Goal: Task Accomplishment & Management: Use online tool/utility

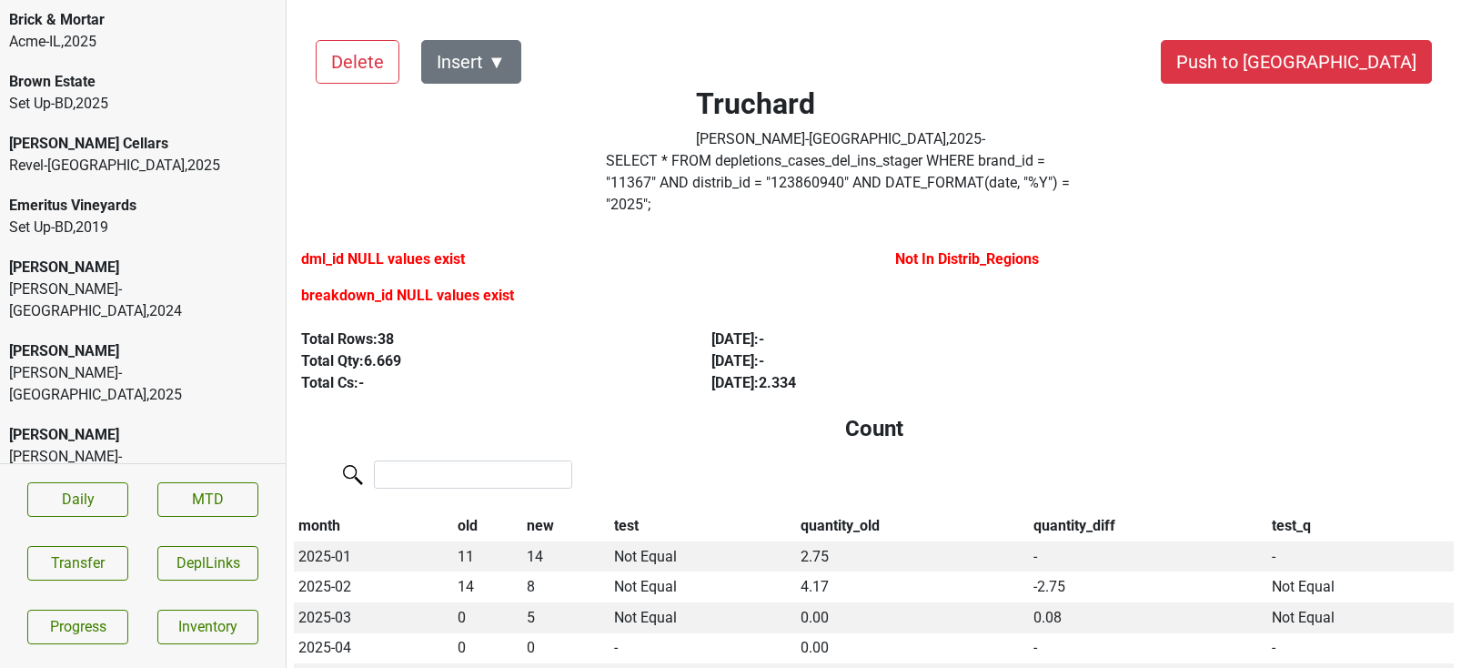
scroll to position [465, 0]
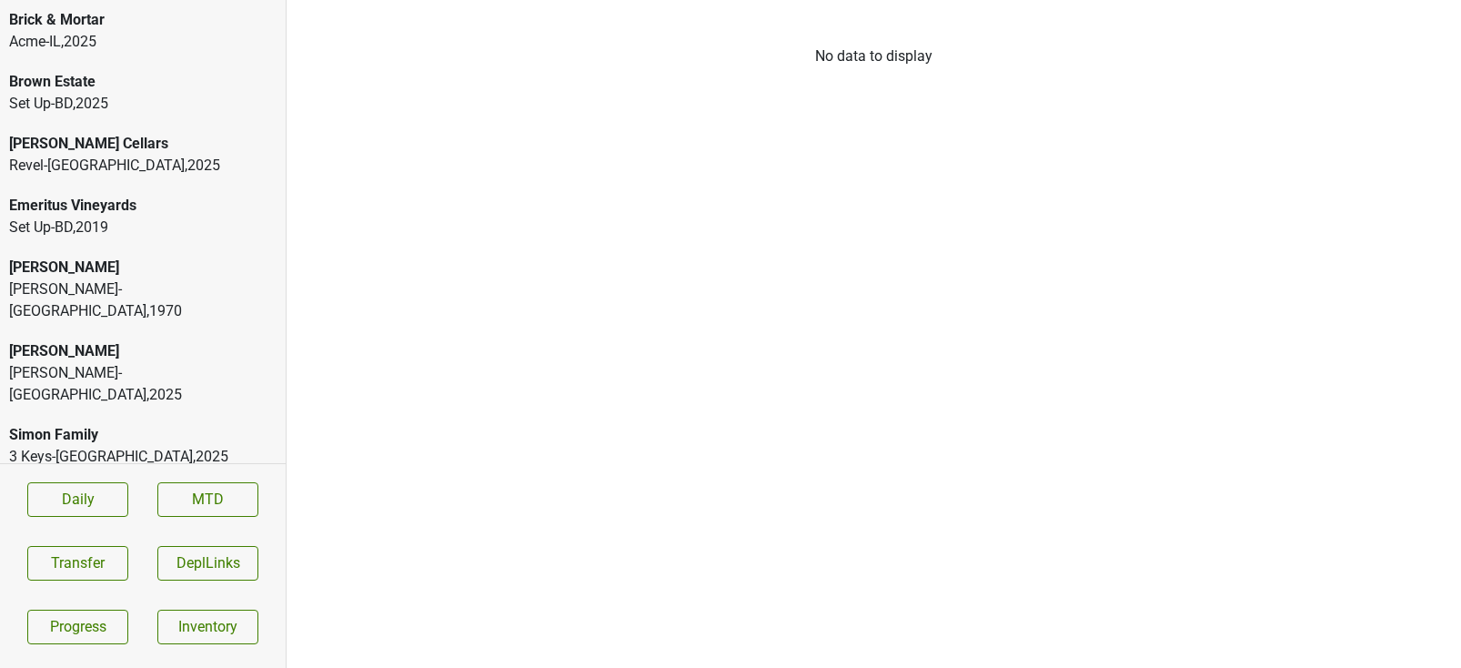
scroll to position [341, 0]
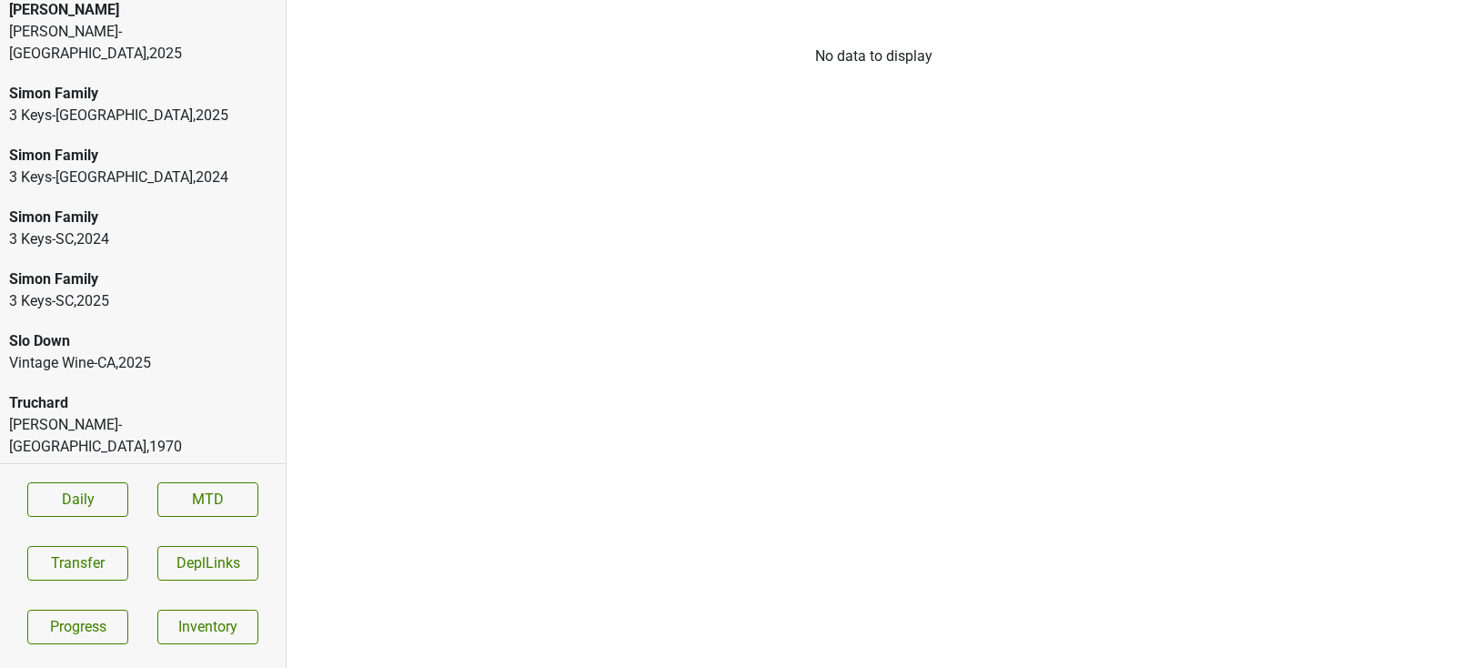
click at [141, 392] on div "Truchard" at bounding box center [142, 403] width 267 height 22
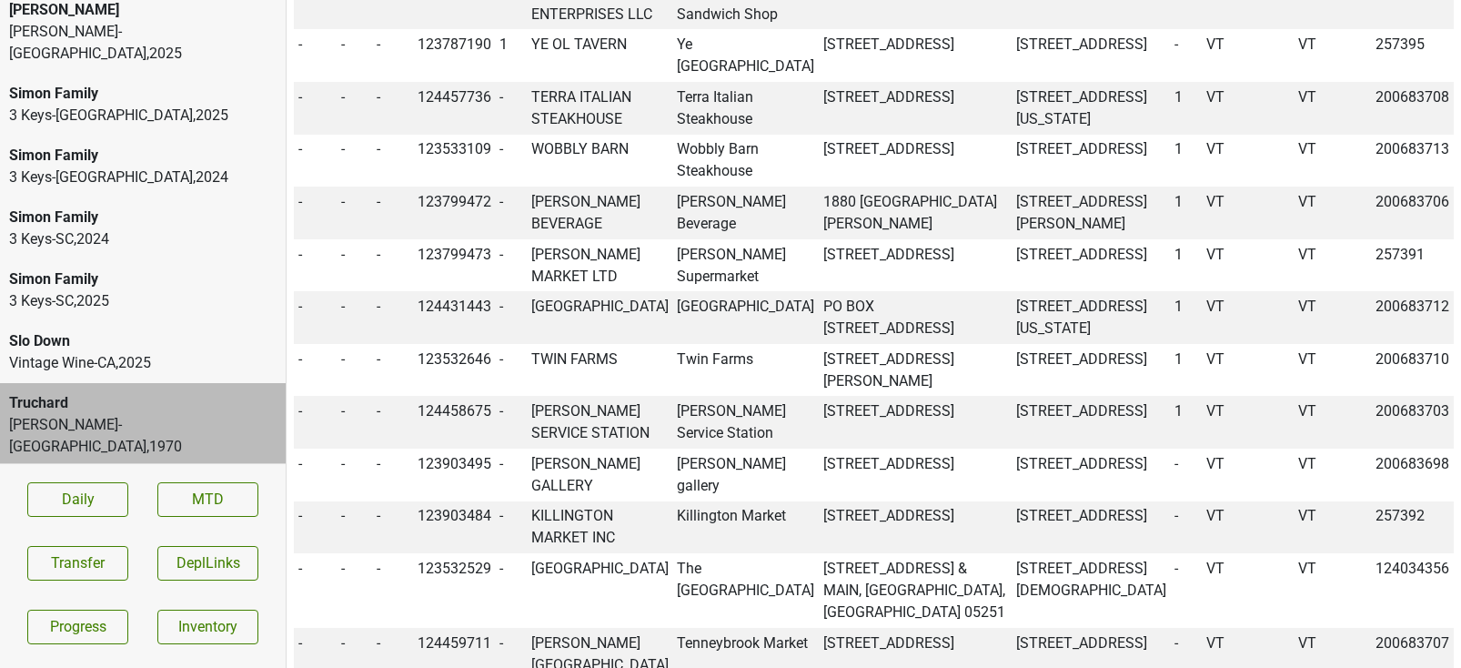
scroll to position [1203, 0]
click at [203, 467] on div "Truchard Baker-VT , 2025" at bounding box center [143, 509] width 286 height 84
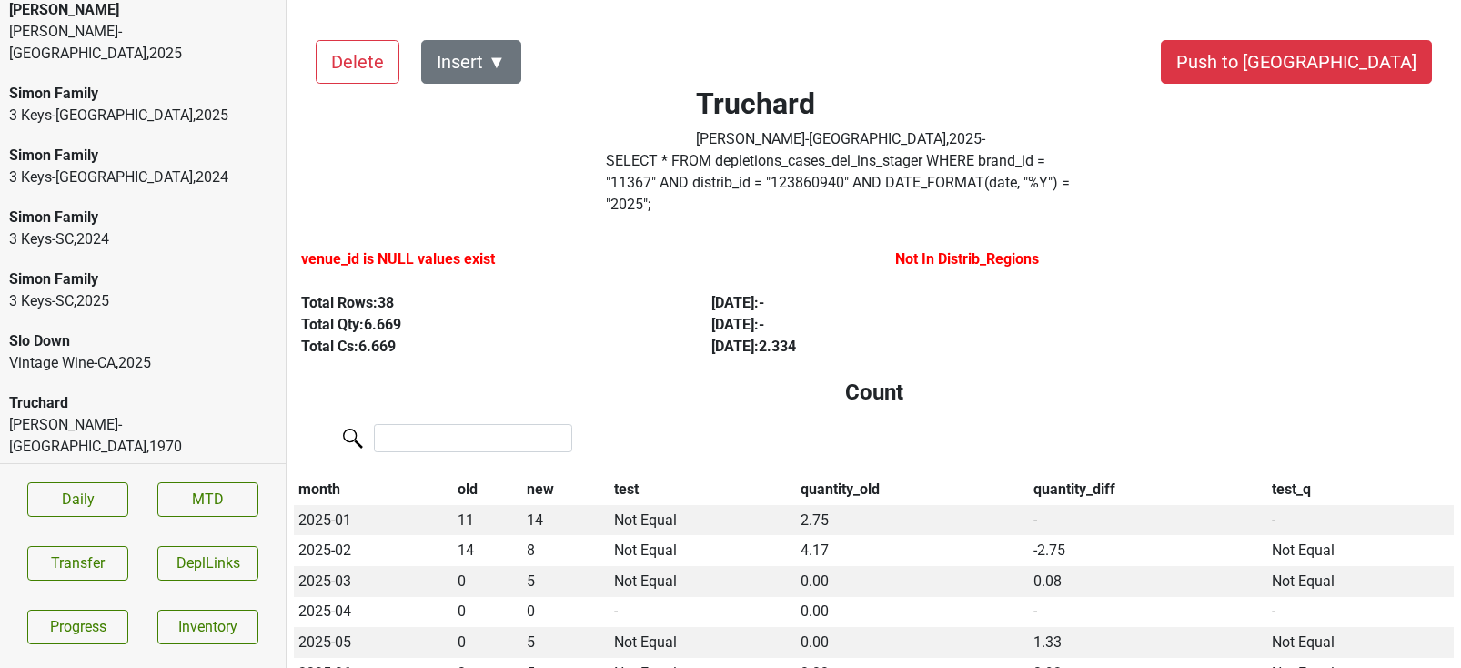
click at [168, 392] on div "Truchard" at bounding box center [142, 403] width 267 height 22
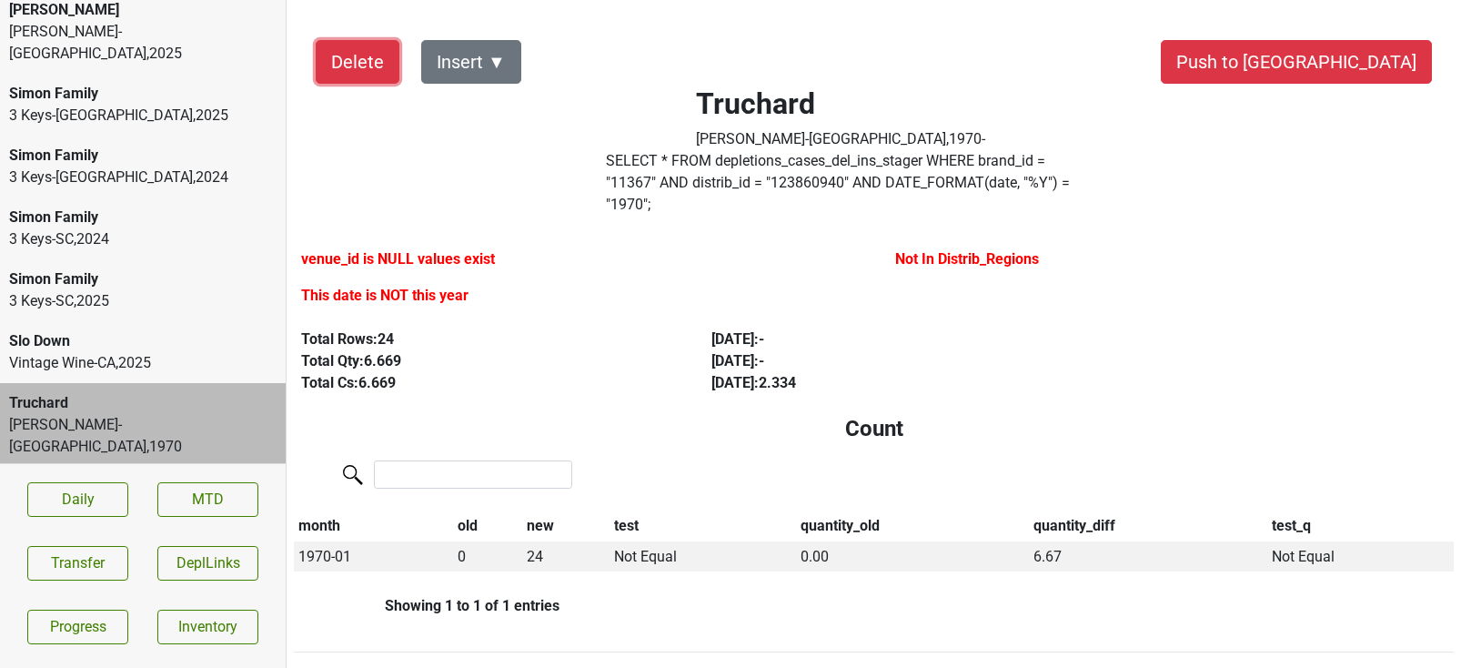
click at [338, 54] on button "Delete" at bounding box center [358, 62] width 84 height 44
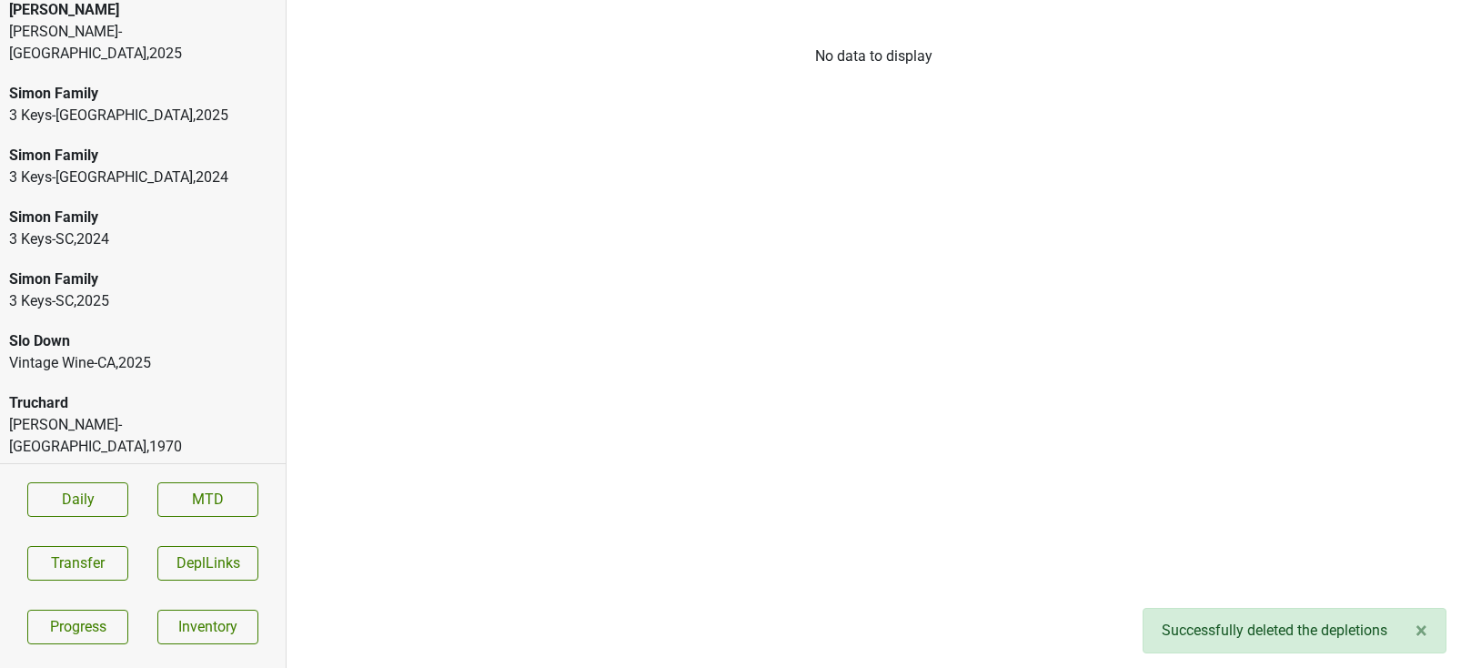
scroll to position [279, 0]
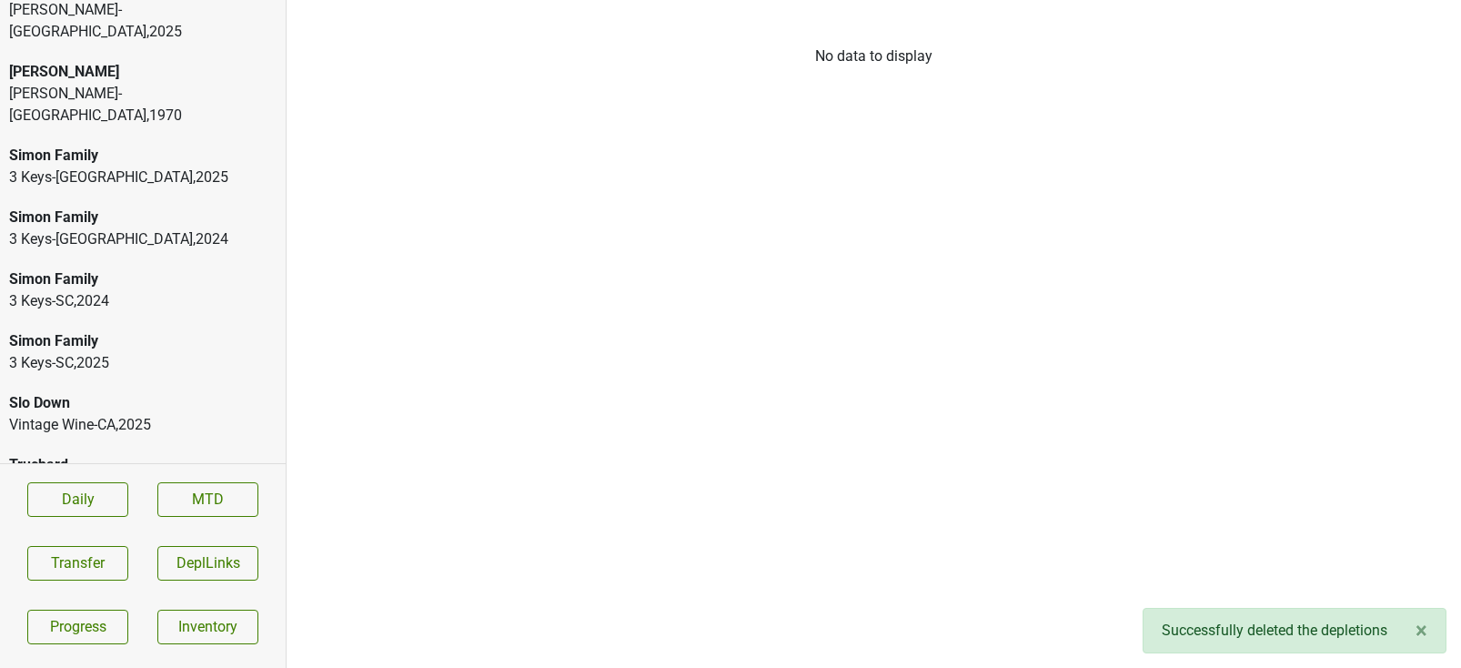
click at [97, 476] on div "Baker-VT , 2025" at bounding box center [142, 498] width 267 height 44
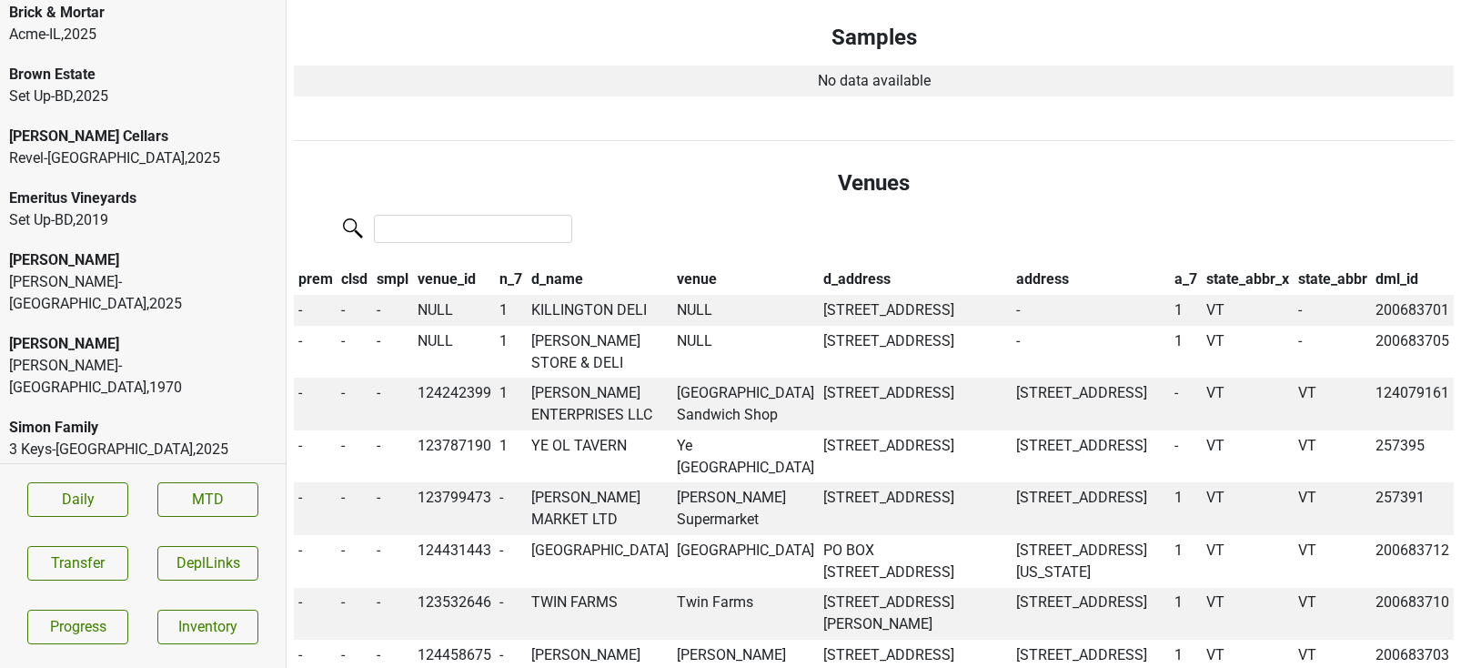
scroll to position [0, 0]
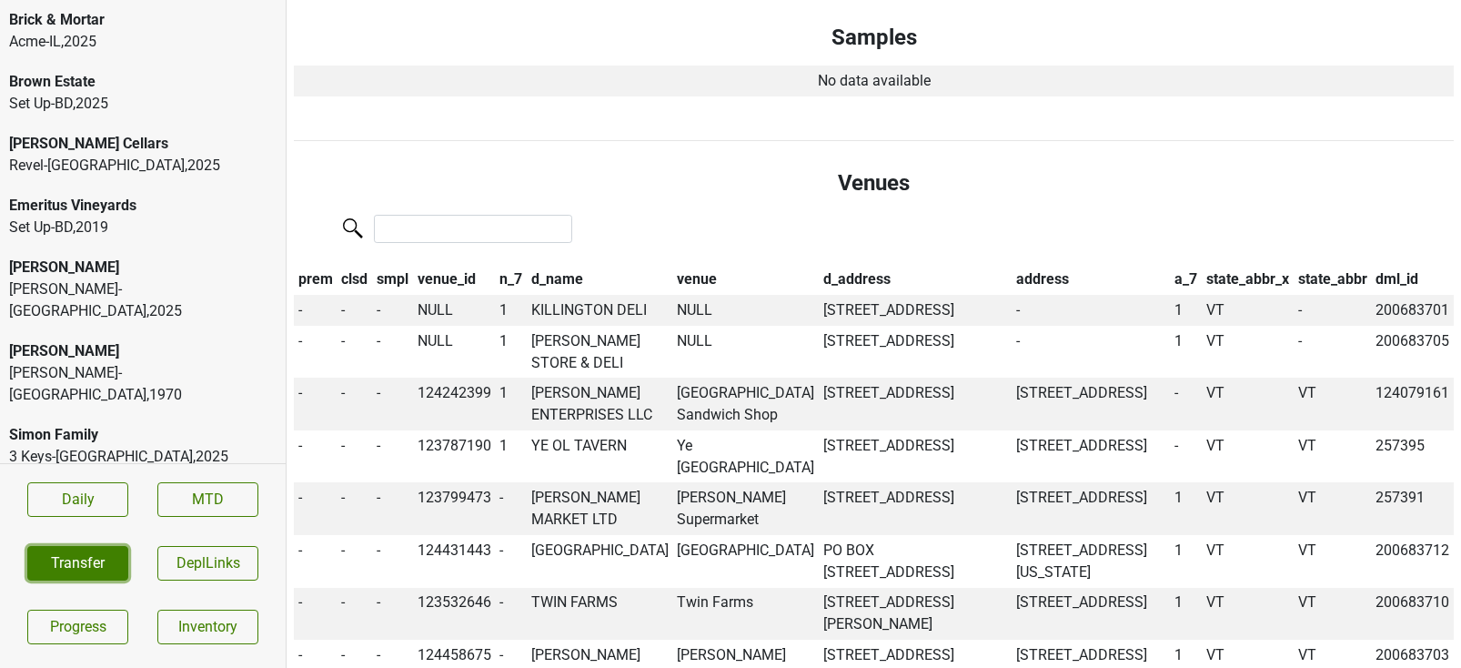
click at [98, 571] on button "Transfer" at bounding box center [77, 563] width 101 height 35
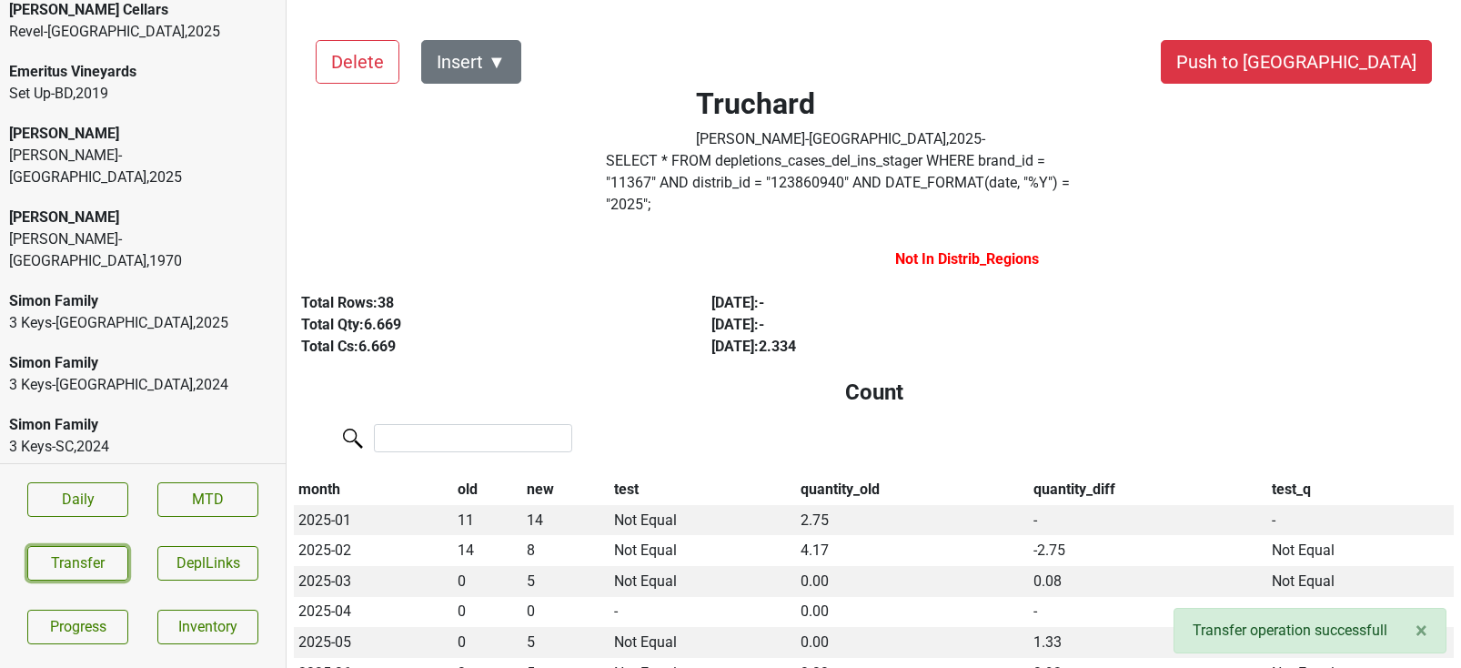
scroll to position [279, 0]
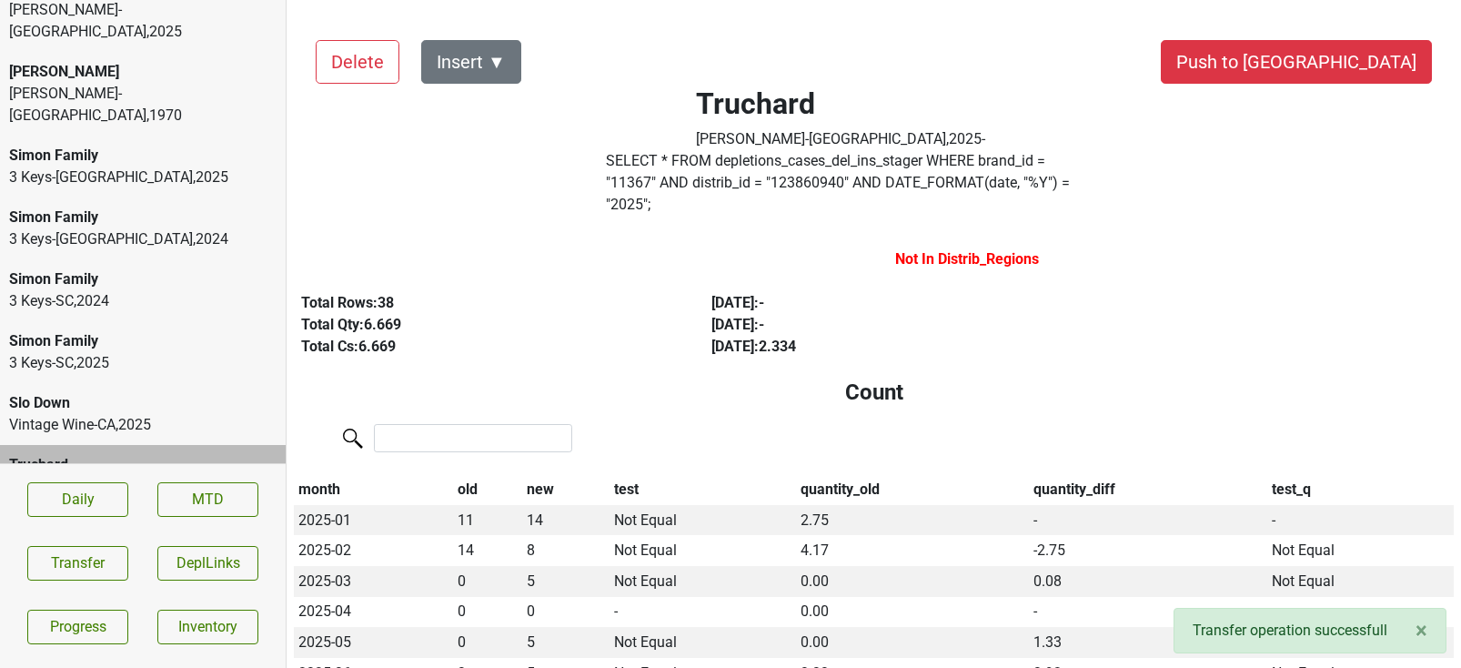
click at [116, 476] on div "Baker-VT , 2025" at bounding box center [142, 498] width 267 height 44
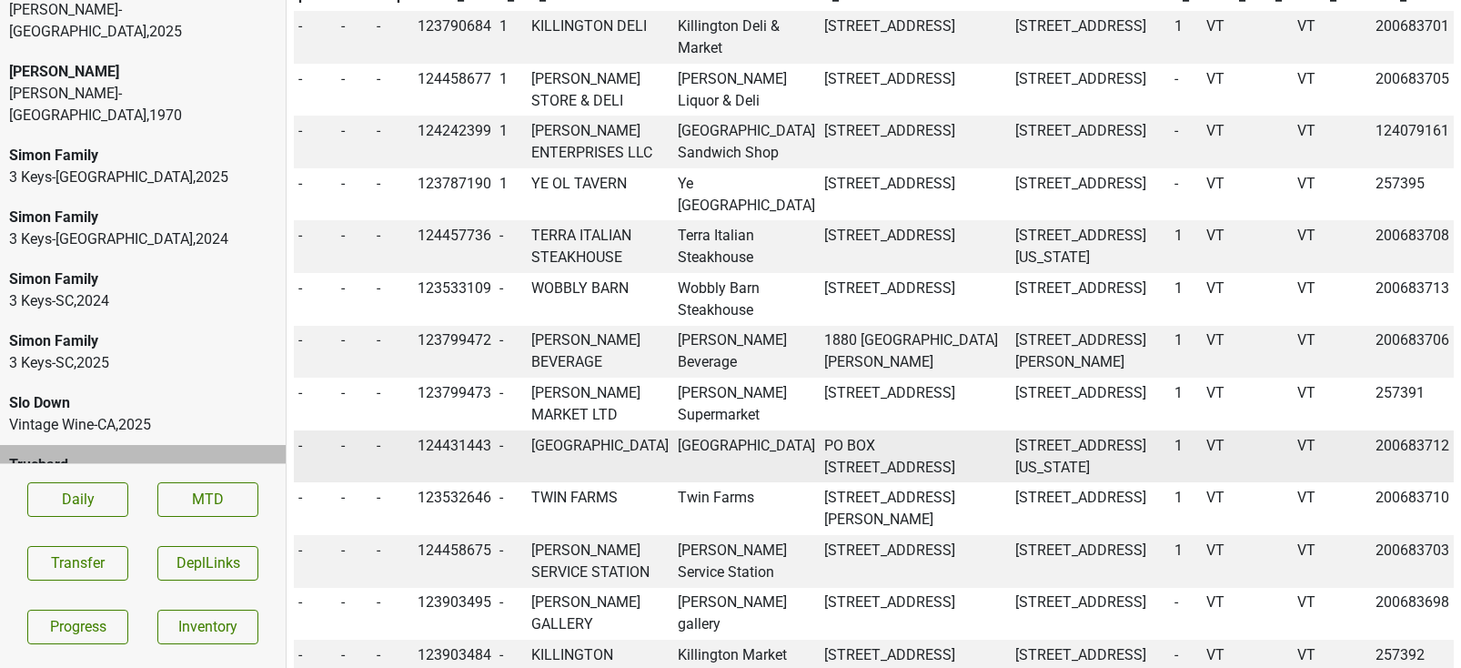
scroll to position [1227, 0]
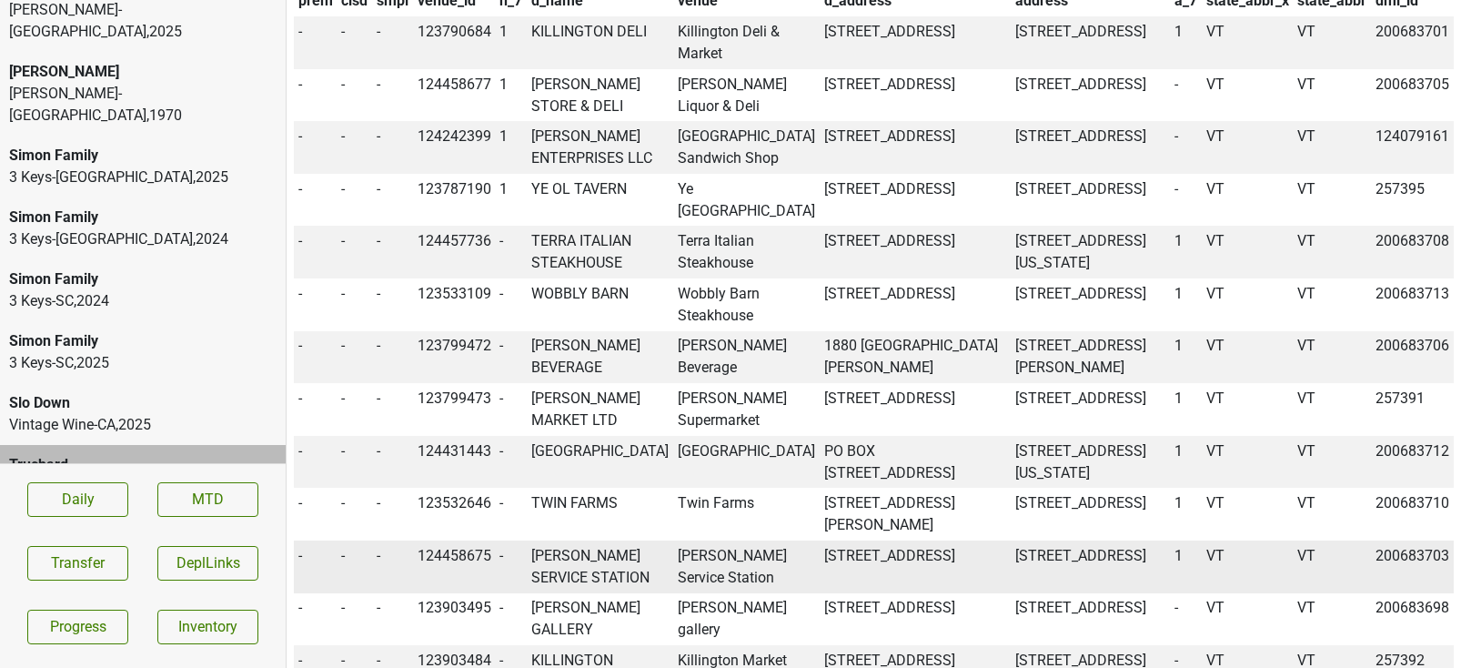
click at [614, 582] on td "ROYER'S SERVICE STATION" at bounding box center [600, 566] width 146 height 53
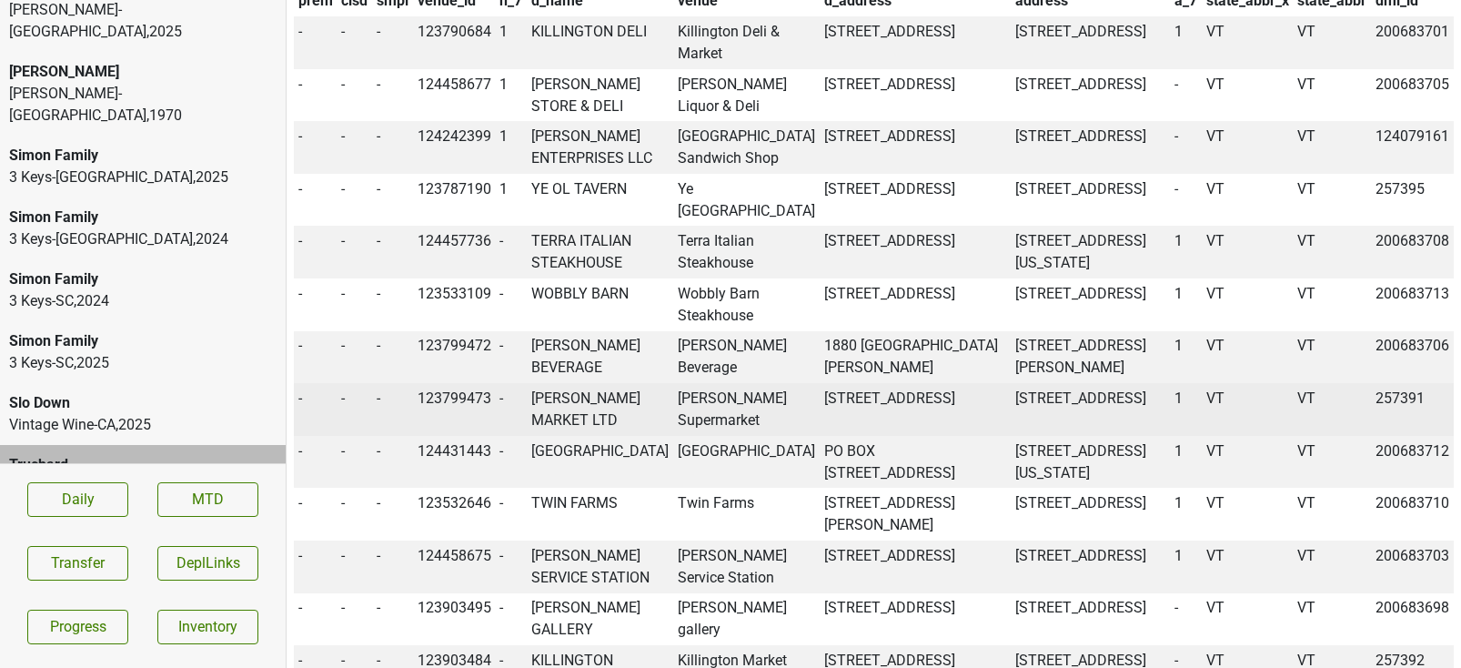
click at [696, 427] on td "Mehuron's Supermarket" at bounding box center [746, 409] width 146 height 53
click at [612, 418] on td "MEHURON'S MARKET LTD" at bounding box center [600, 409] width 146 height 53
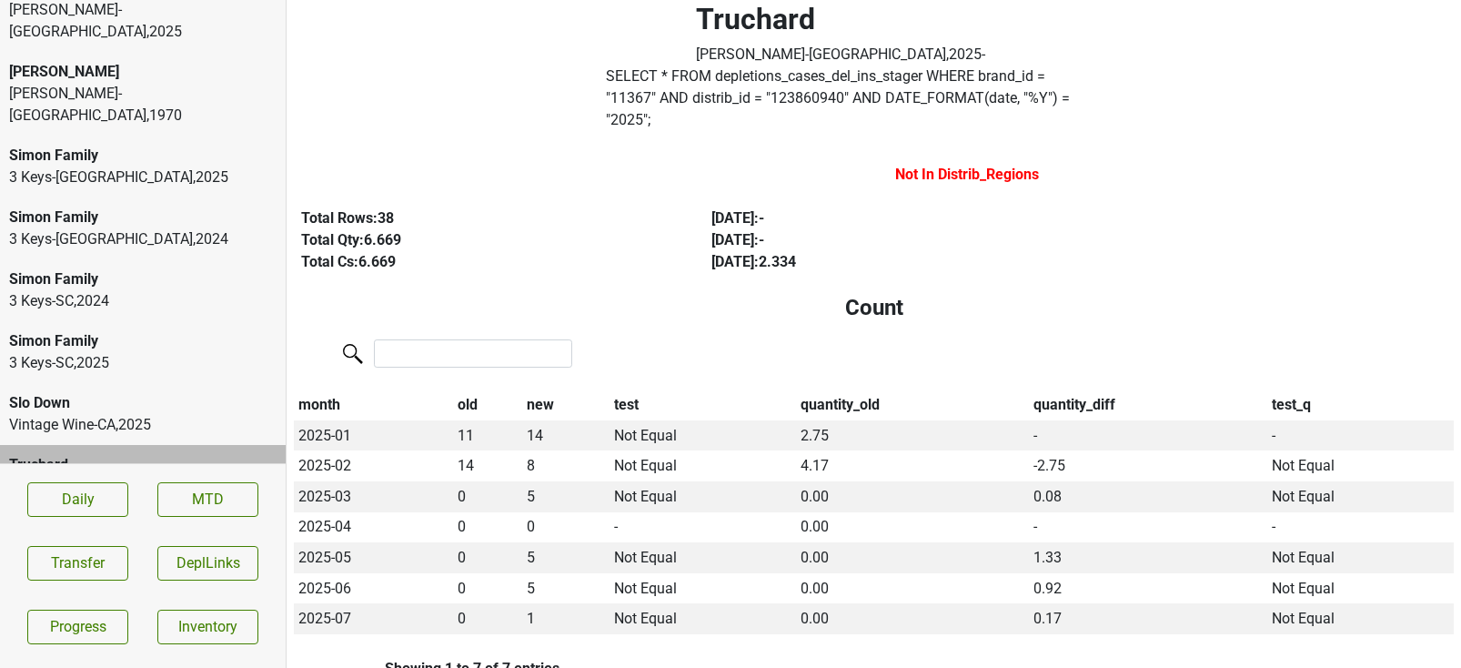
scroll to position [0, 0]
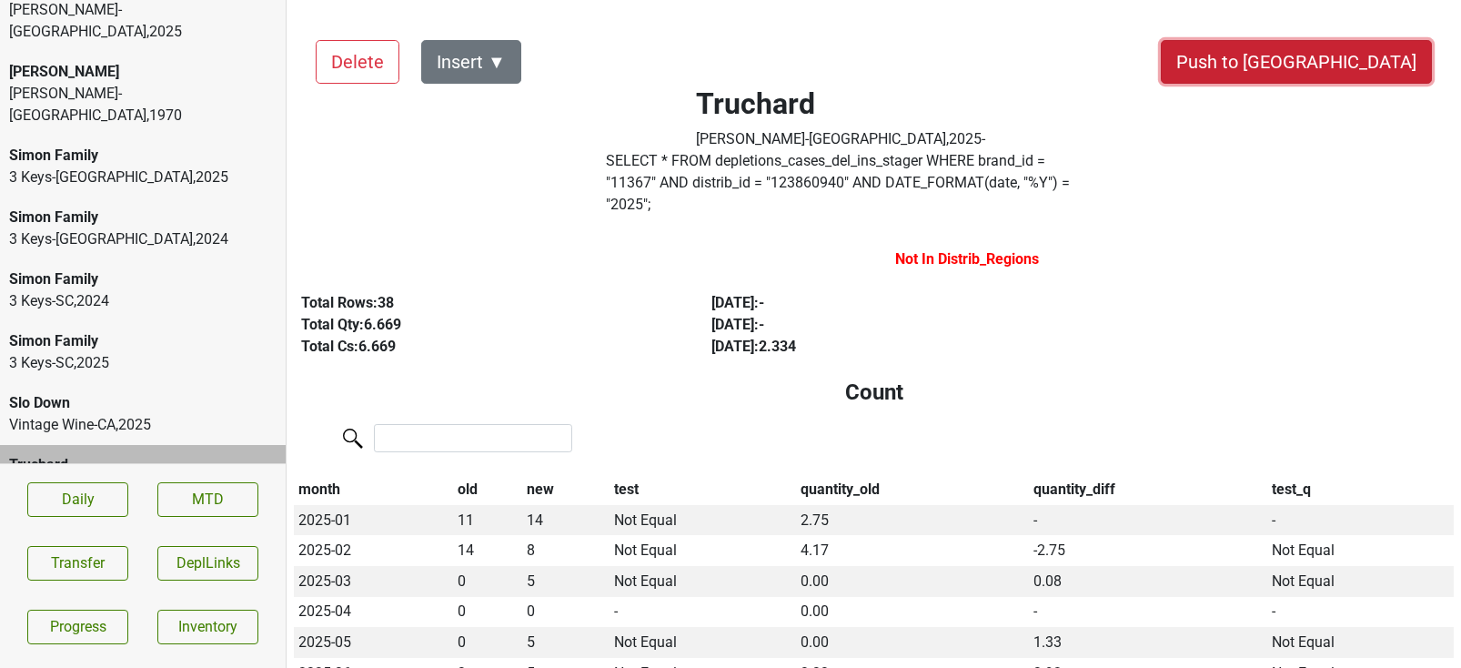
click at [1354, 60] on button "Push to DC" at bounding box center [1296, 62] width 271 height 44
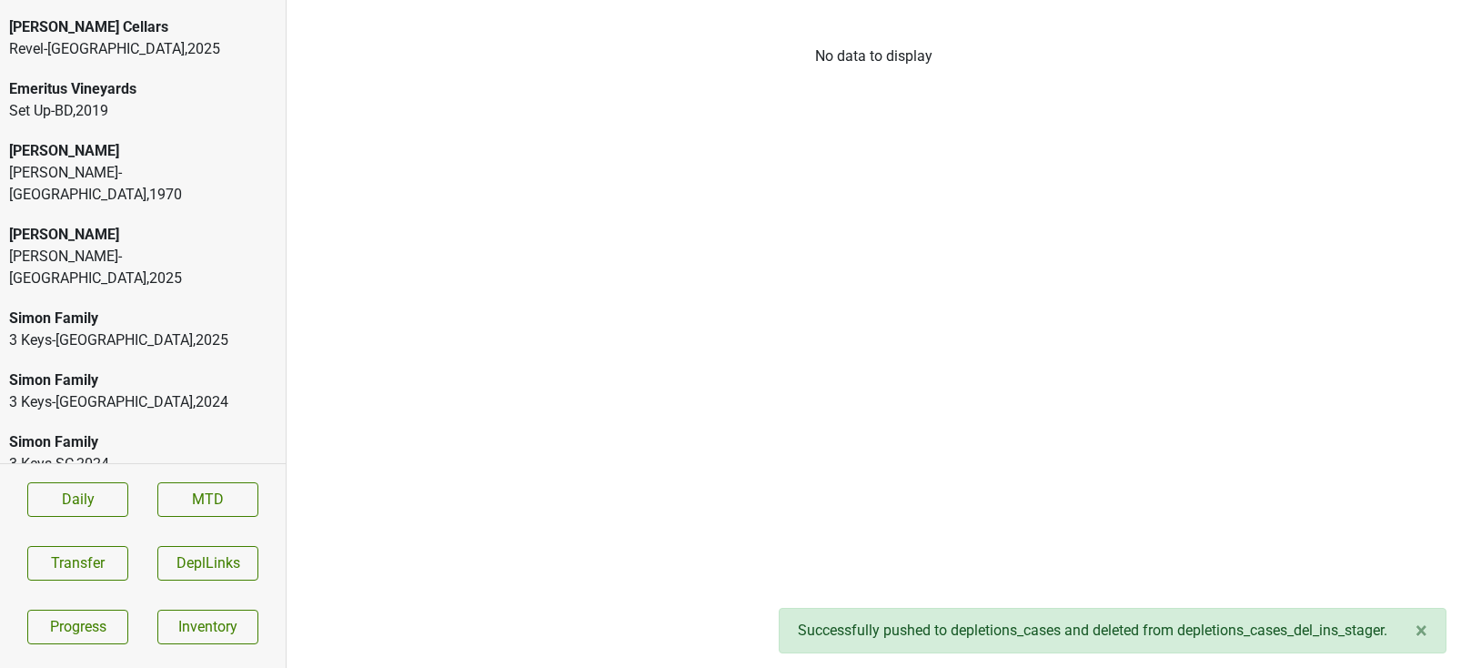
scroll to position [109, 0]
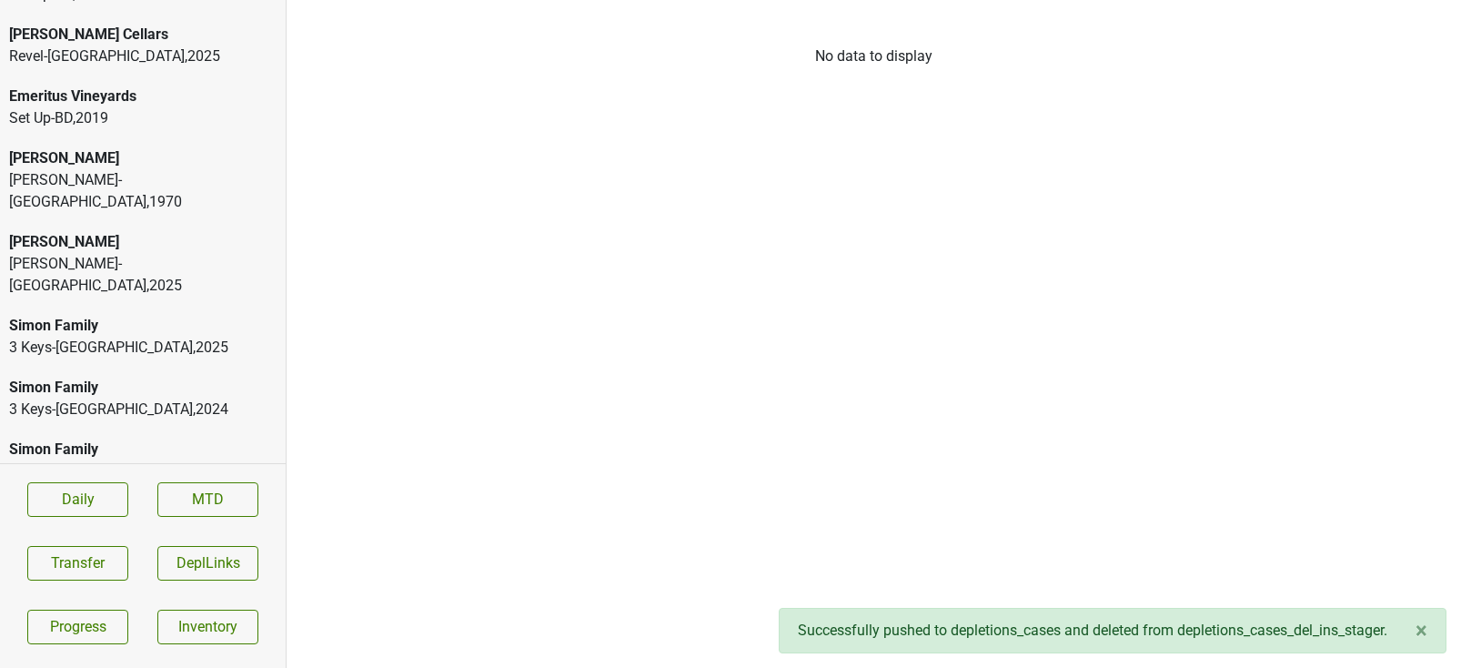
click at [156, 169] on div "Baker-VT , 1970" at bounding box center [142, 191] width 267 height 44
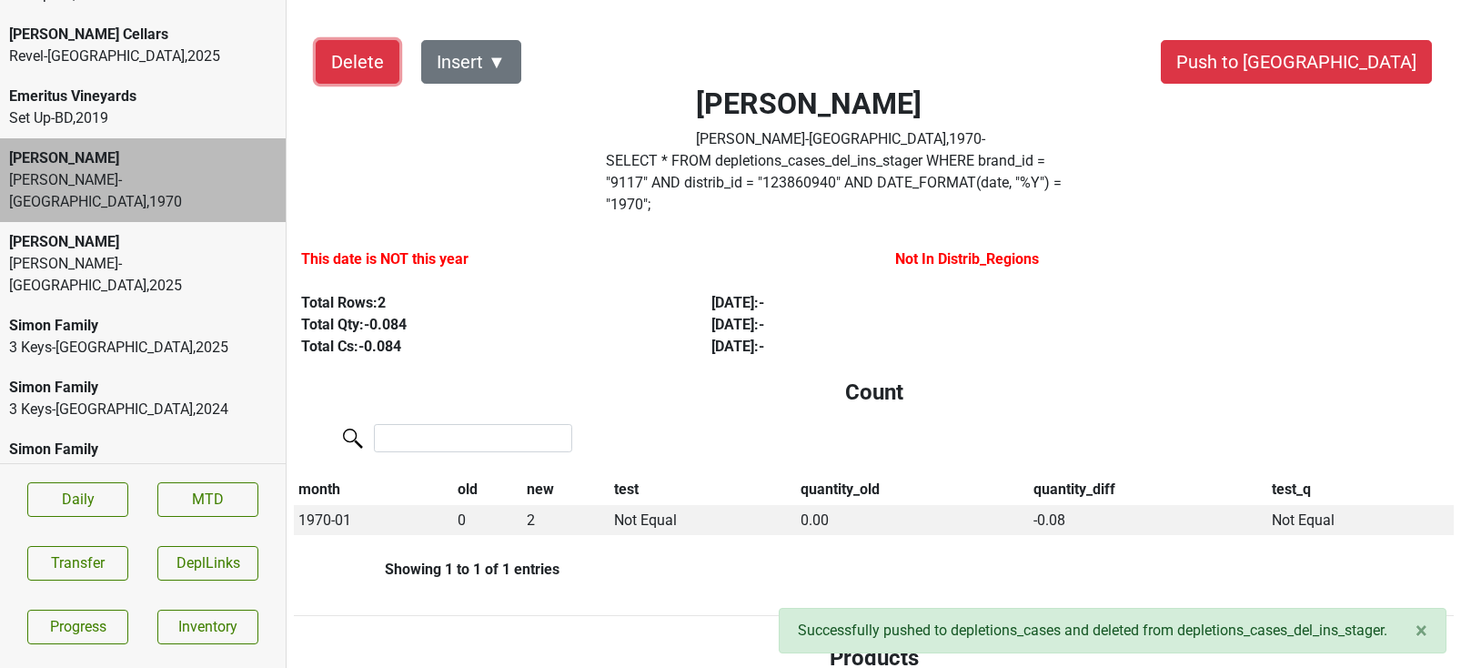
click at [366, 54] on button "Delete" at bounding box center [358, 62] width 84 height 44
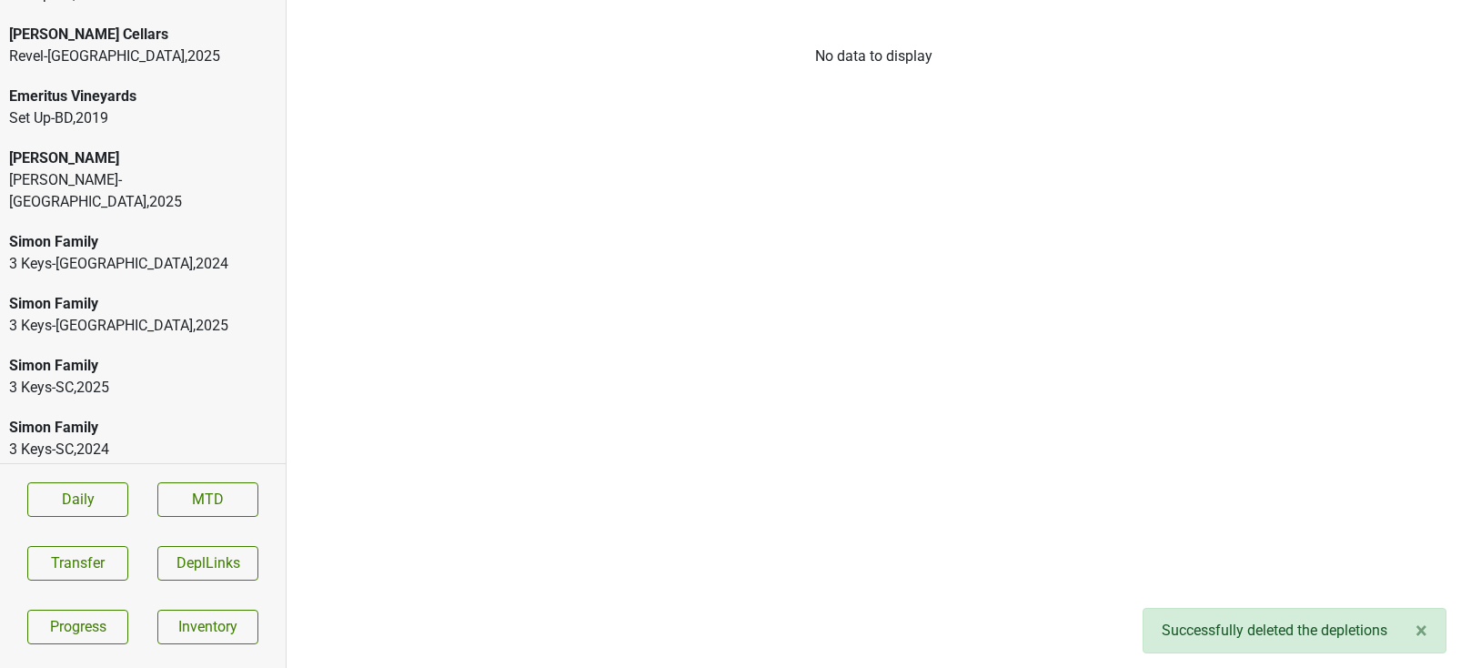
click at [196, 183] on div "Baker-VT , 2025" at bounding box center [142, 191] width 267 height 44
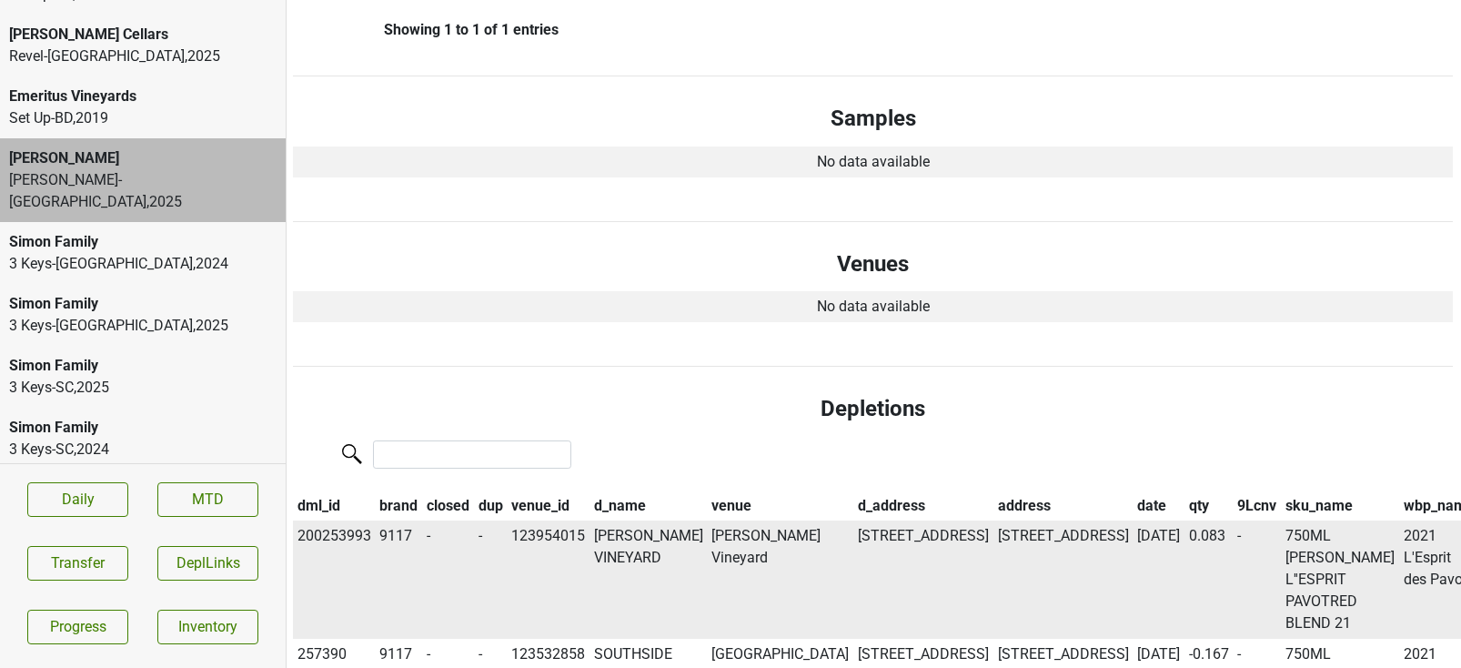
scroll to position [0, 1]
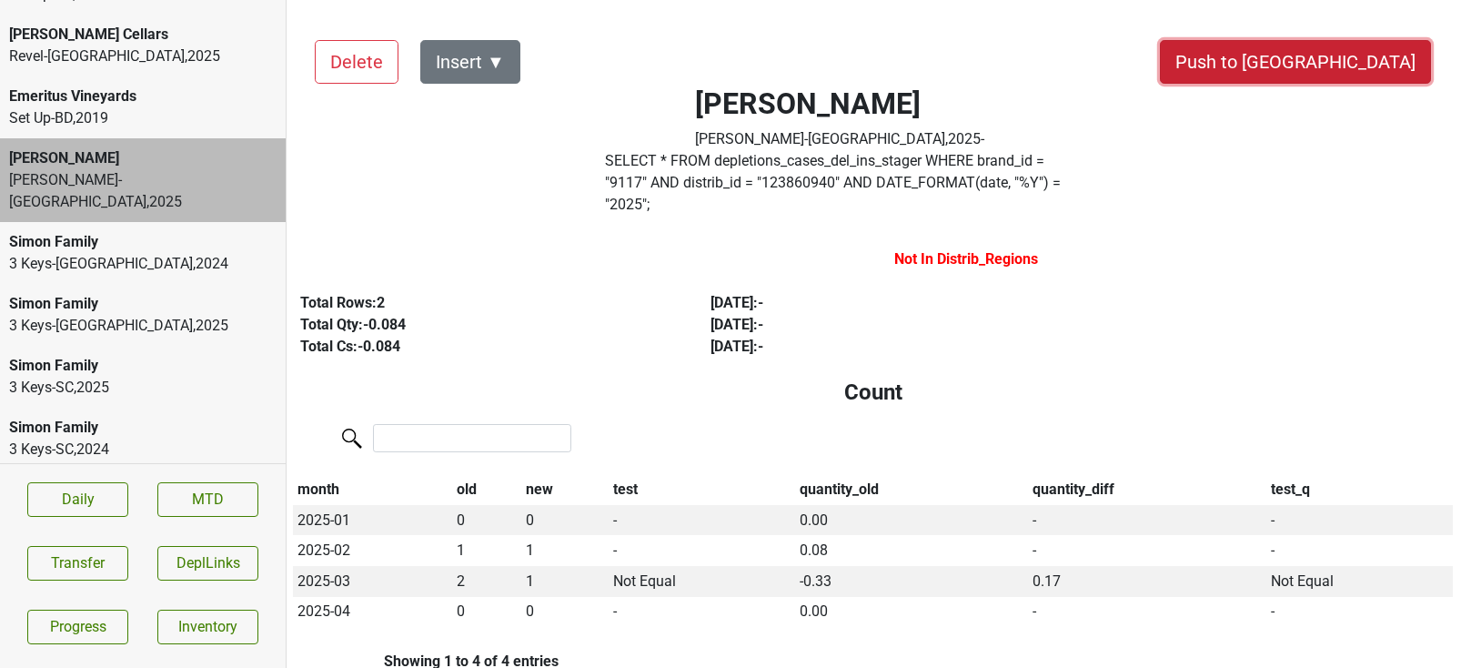
click at [1356, 67] on button "Push to DC" at bounding box center [1295, 62] width 271 height 44
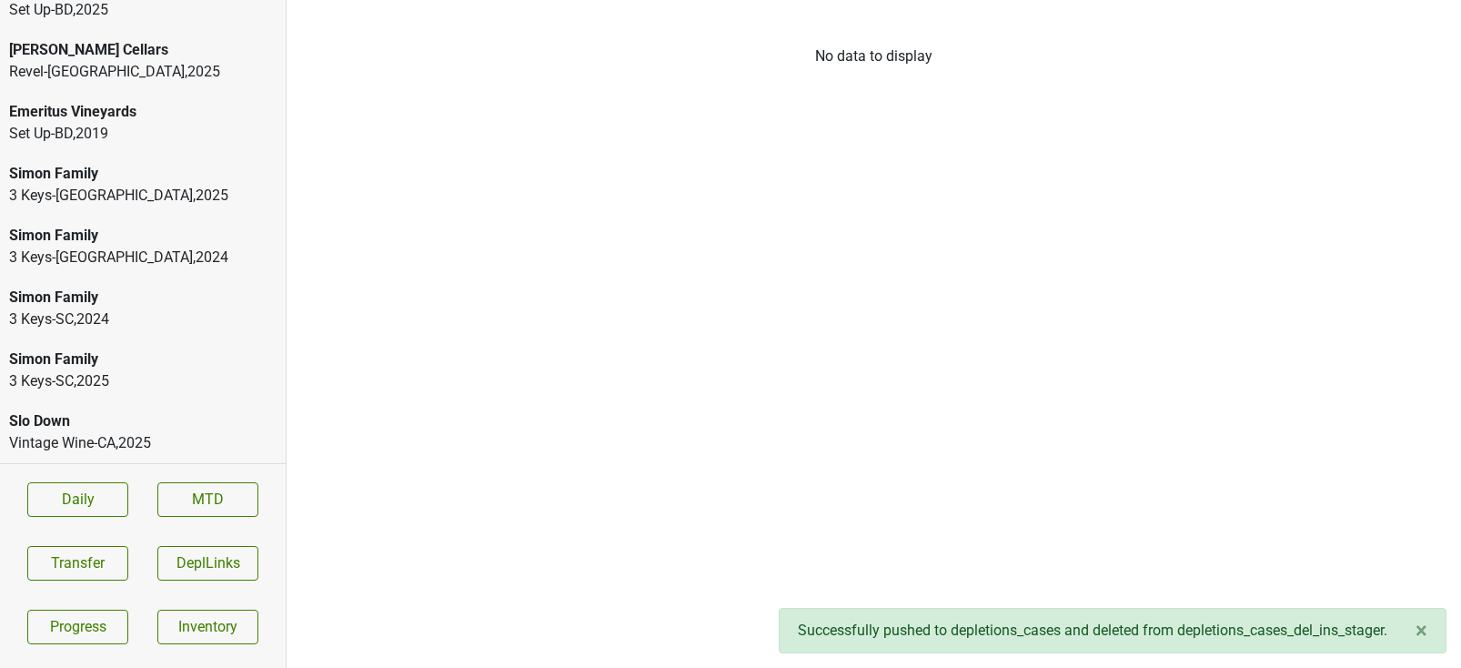
scroll to position [94, 0]
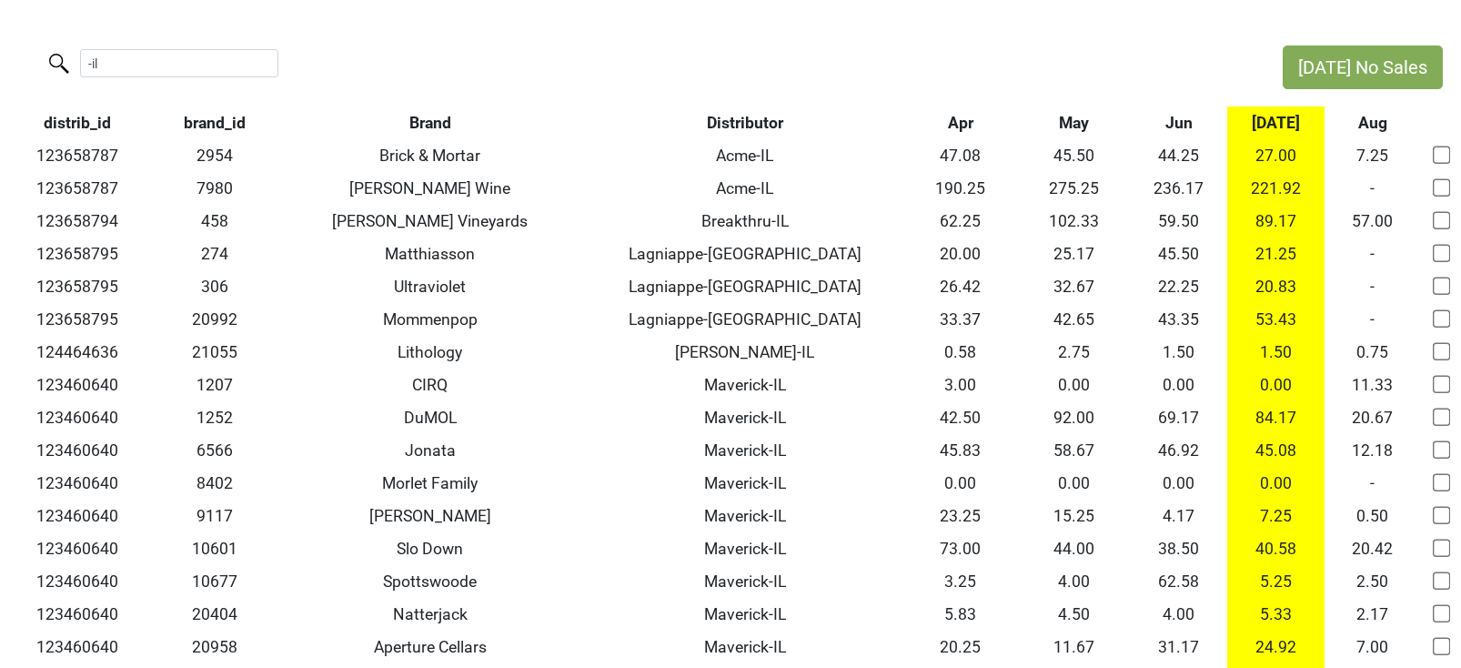
drag, startPoint x: 146, startPoint y: 63, endPoint x: -3, endPoint y: 57, distance: 148.4
click at [0, 57] on html "Jul No Sales -il distrib_id brand_id Brand Distributor Apr May Jun Jul Aug 1236…" at bounding box center [730, 469] width 1461 height 938
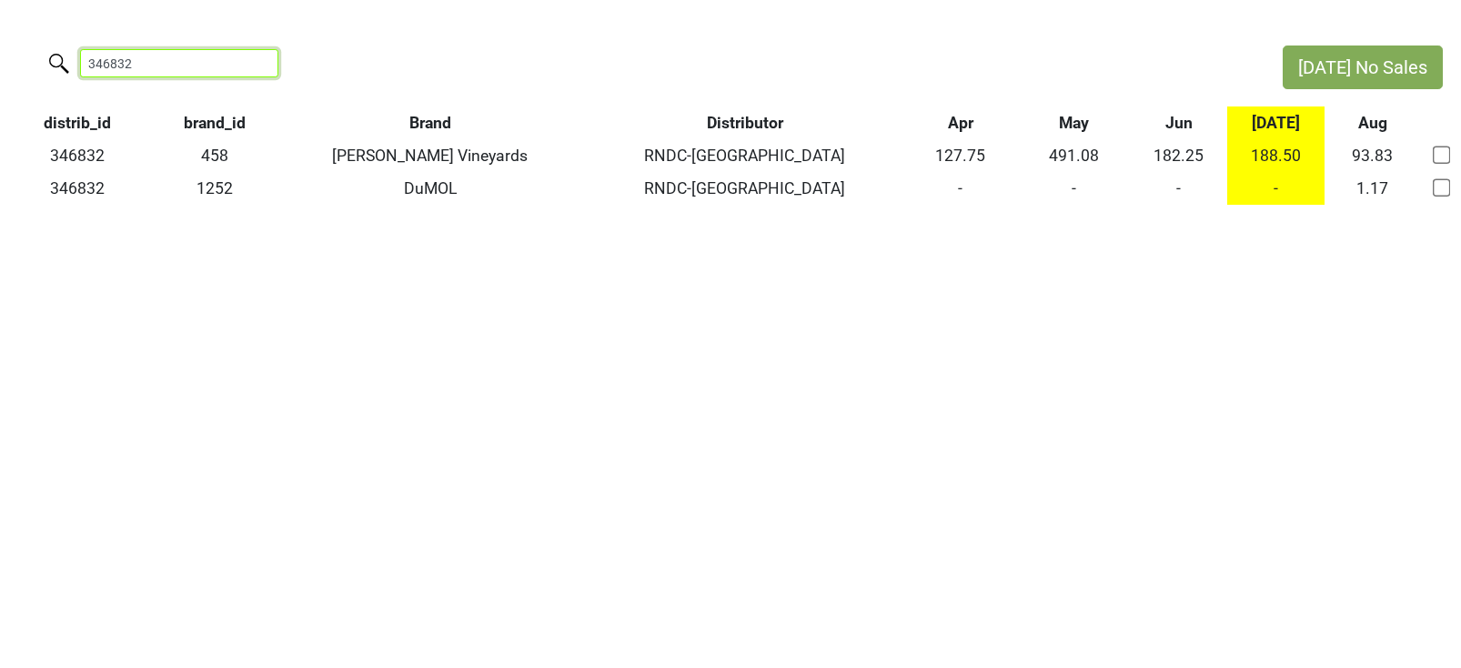
drag, startPoint x: 148, startPoint y: 62, endPoint x: -53, endPoint y: 47, distance: 201.5
click at [0, 47] on html "Jul No Sales 346832 distrib_id brand_id Brand Distributor Apr May Jun Jul Aug 3…" at bounding box center [730, 125] width 1461 height 250
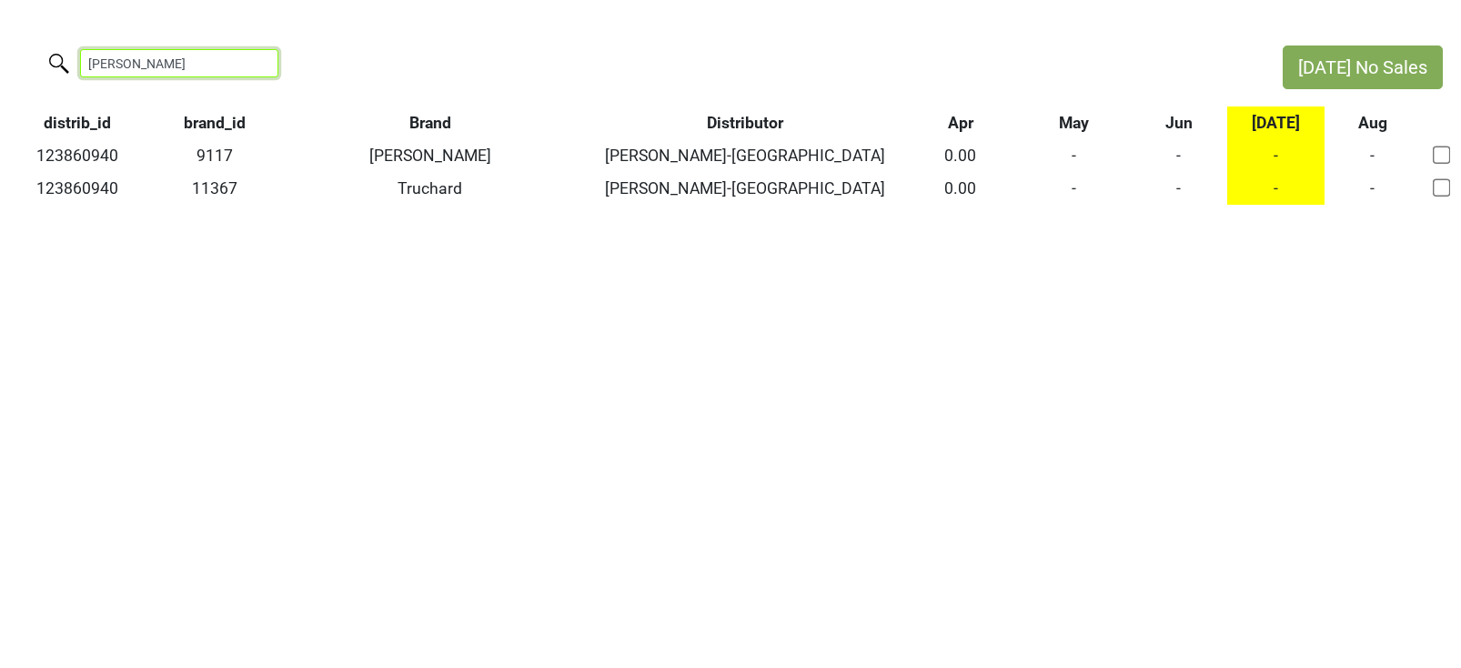
type input "baker"
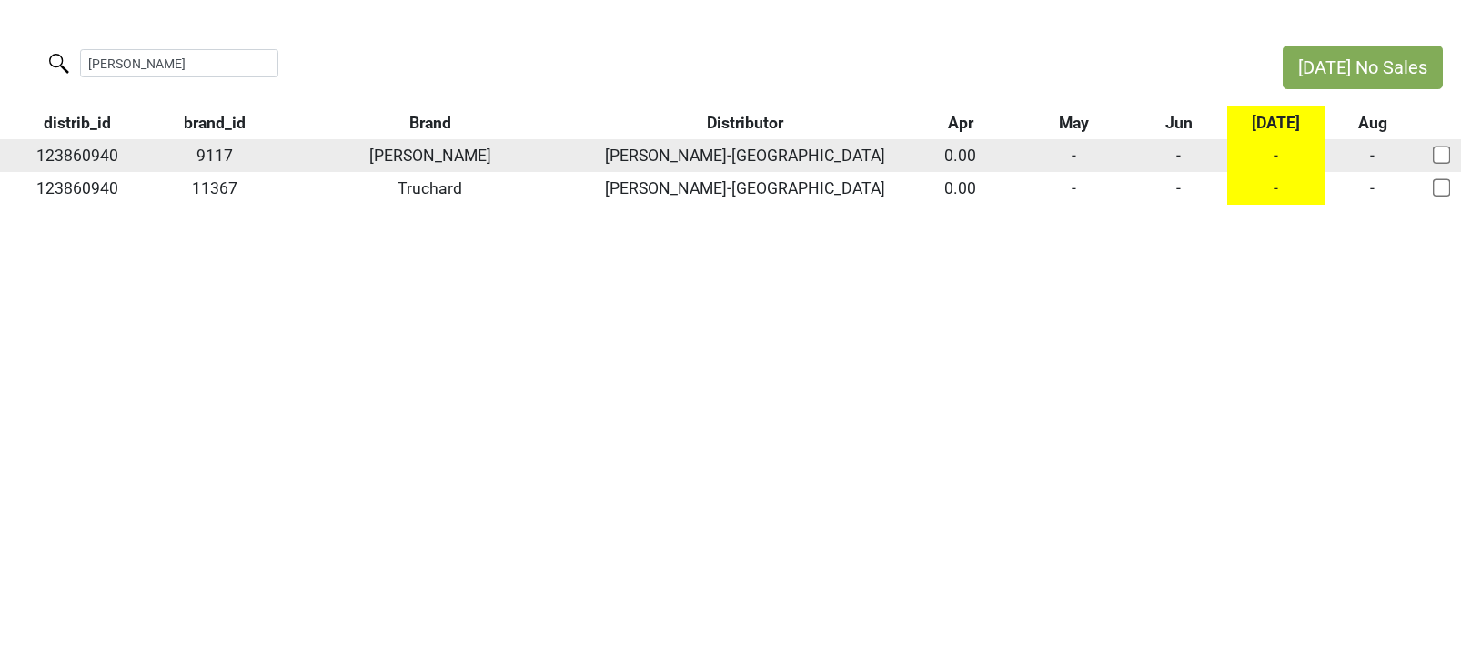
click at [1443, 160] on input "checkbox" at bounding box center [1441, 155] width 18 height 18
checkbox input "true"
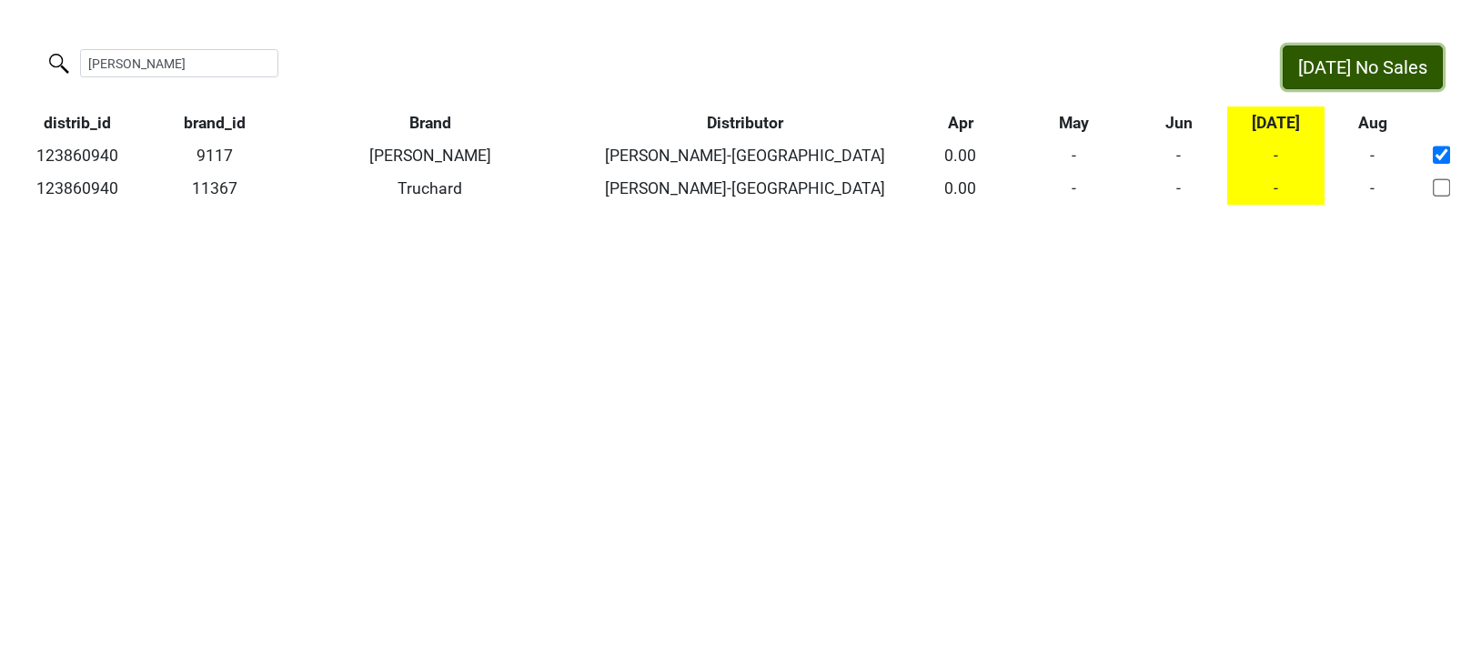
click at [1404, 75] on button "Jul No Sales" at bounding box center [1363, 67] width 160 height 44
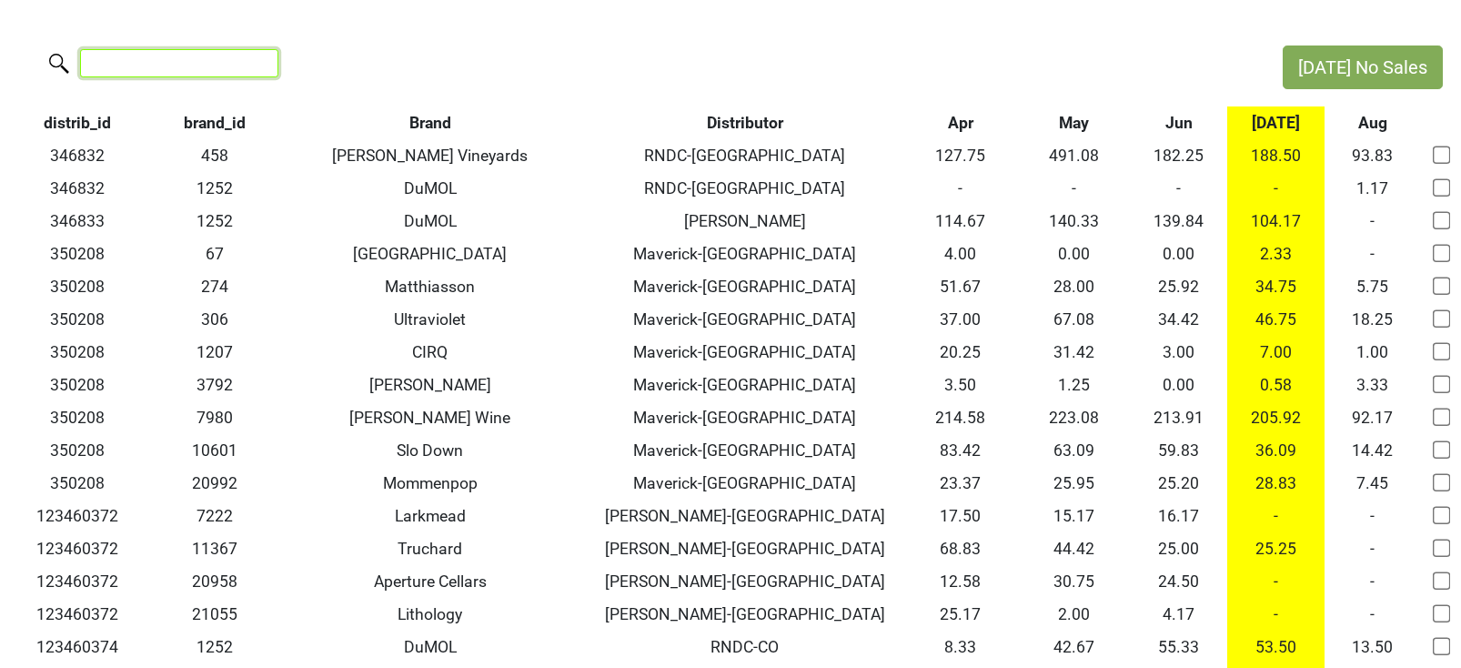
click at [171, 73] on input "search" at bounding box center [179, 63] width 198 height 28
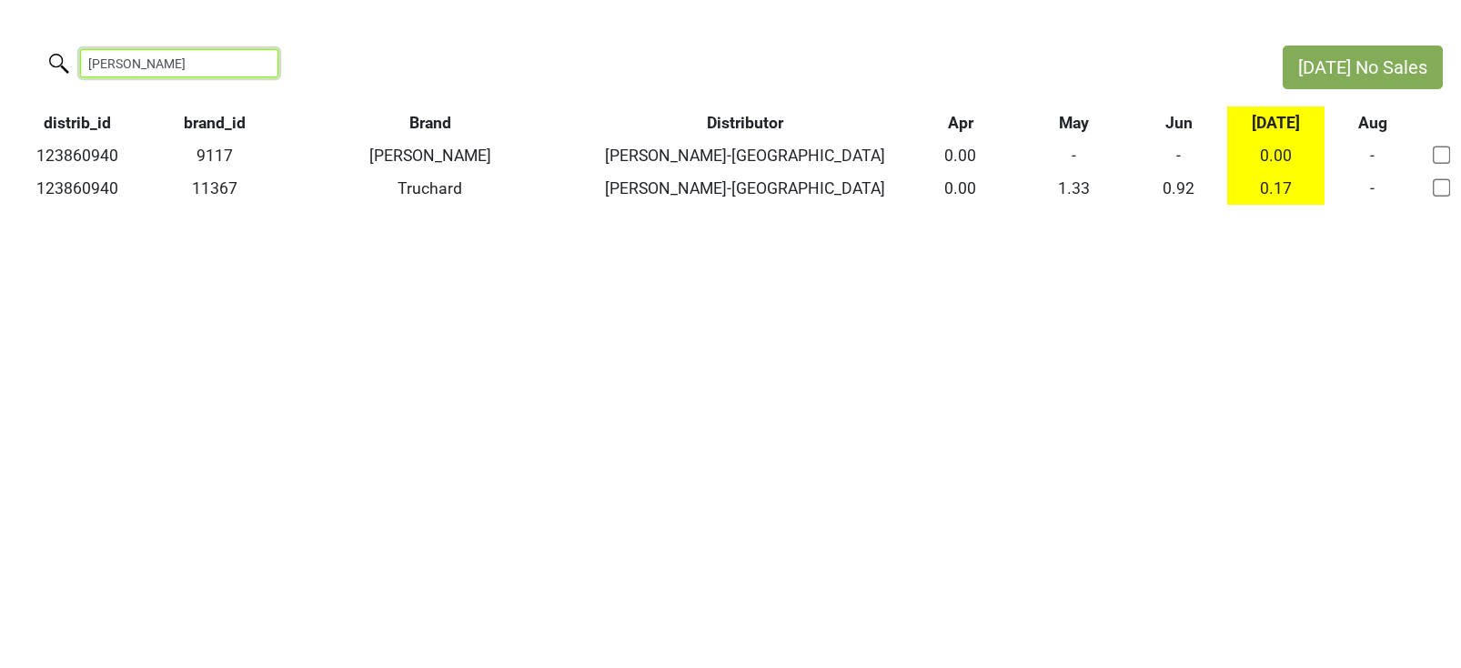
type input "baker"
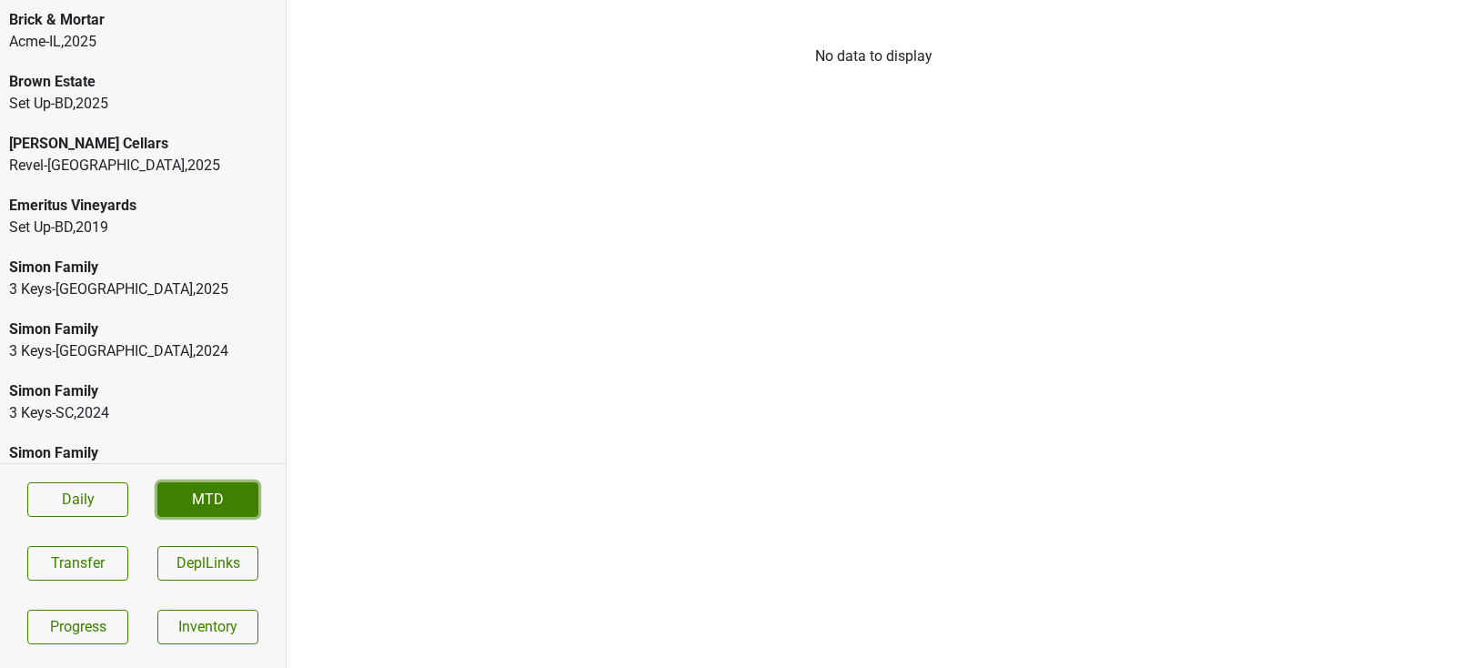
click at [202, 508] on link "MTD" at bounding box center [207, 499] width 101 height 35
